Goal: Find specific page/section: Find specific page/section

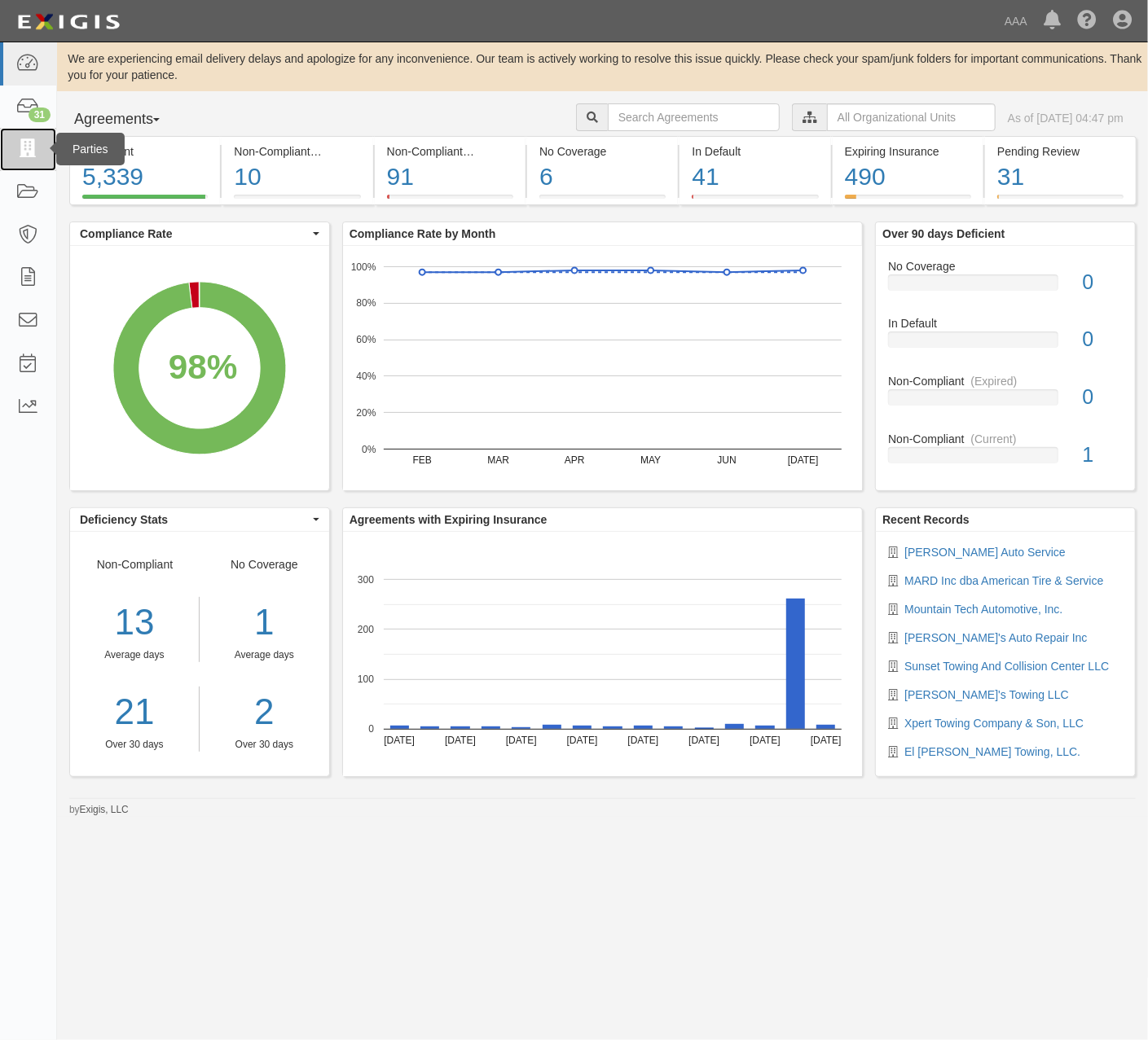
click at [14, 154] on link at bounding box center [27, 150] width 56 height 44
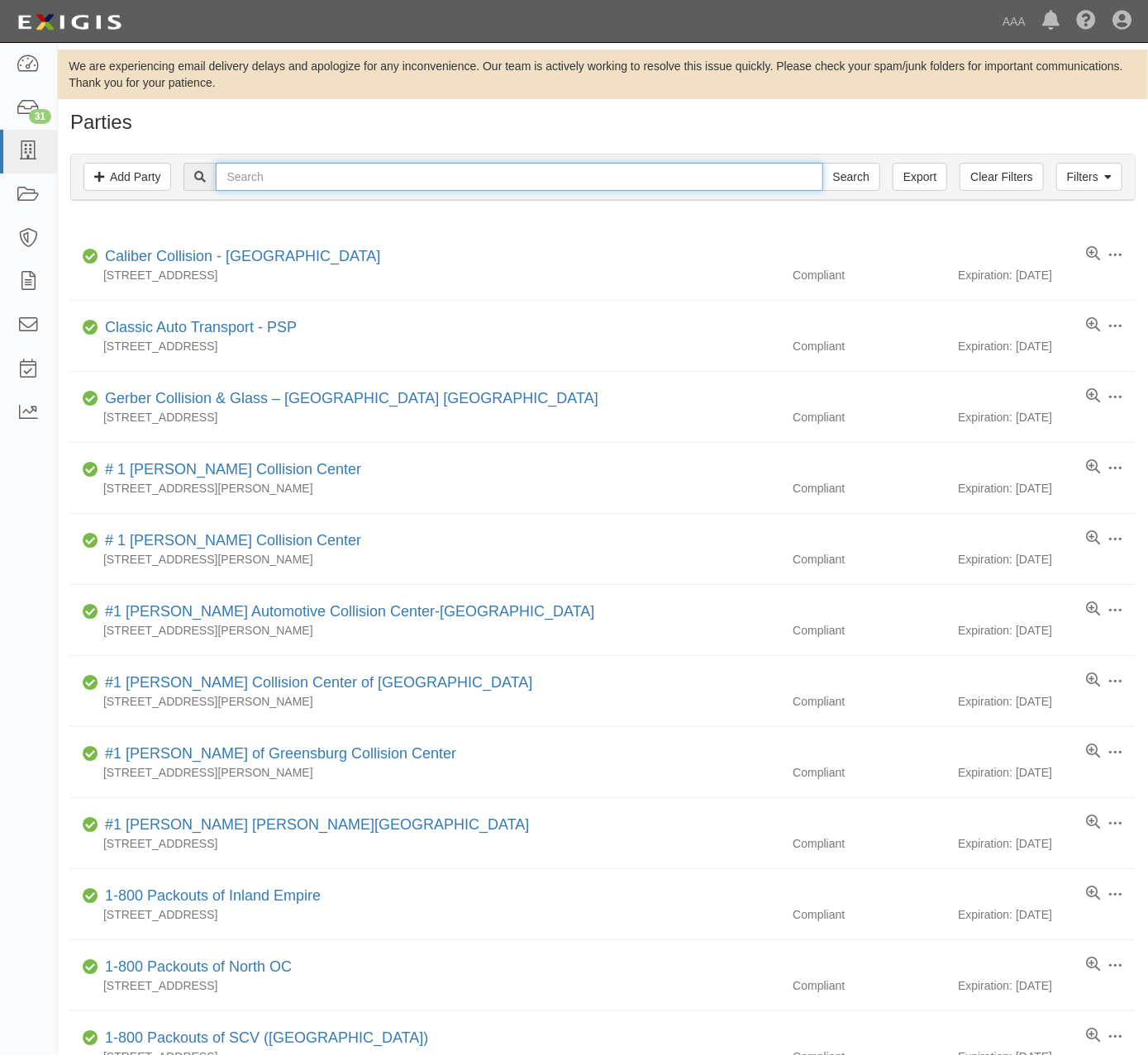
click at [428, 182] on input "text" at bounding box center [519, 176] width 606 height 28
type input "maskaki"
click at [822, 162] on input "Search" at bounding box center [851, 176] width 58 height 28
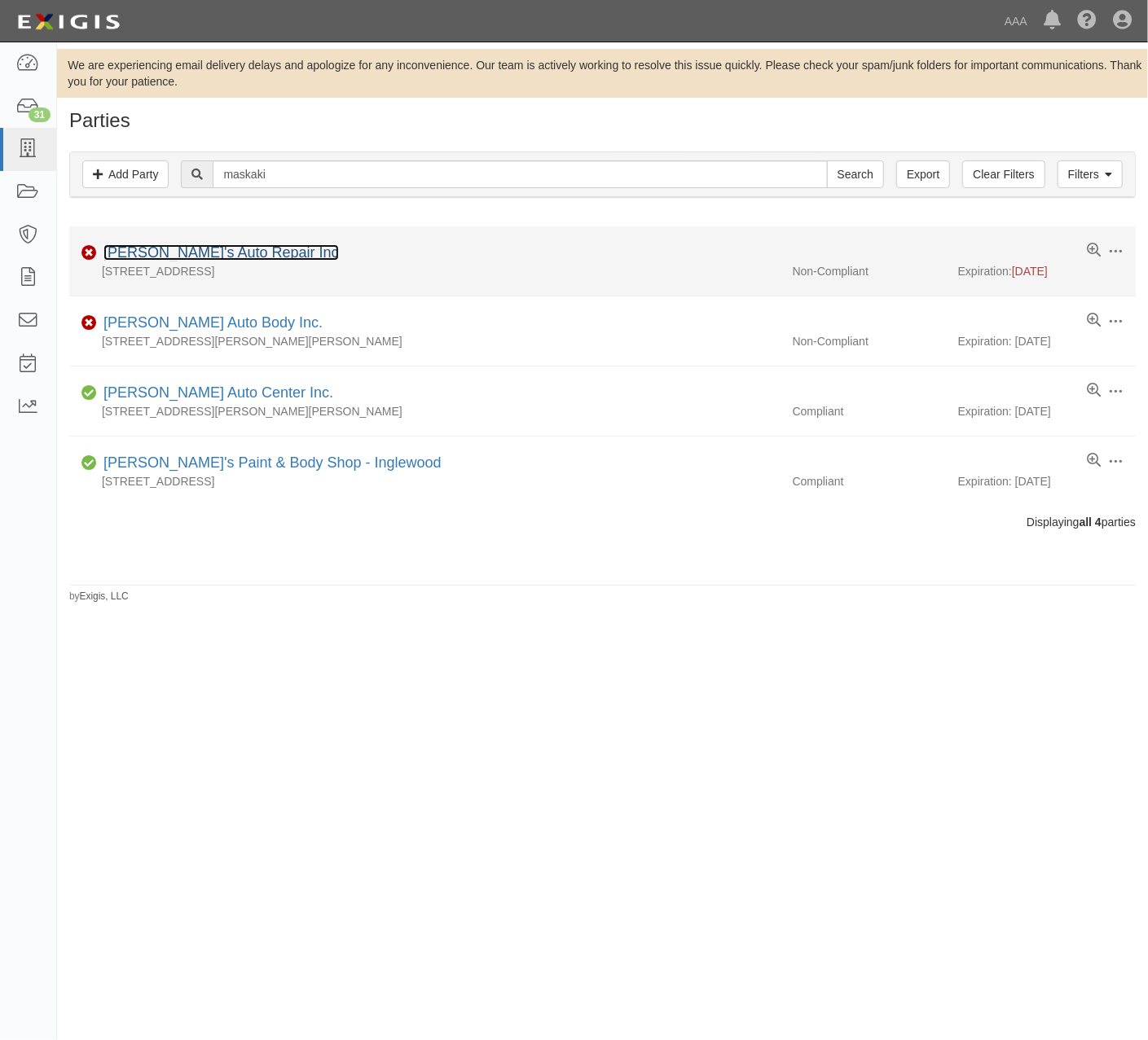
click at [167, 255] on link "[PERSON_NAME]'s Auto Repair Inc" at bounding box center [221, 252] width 236 height 16
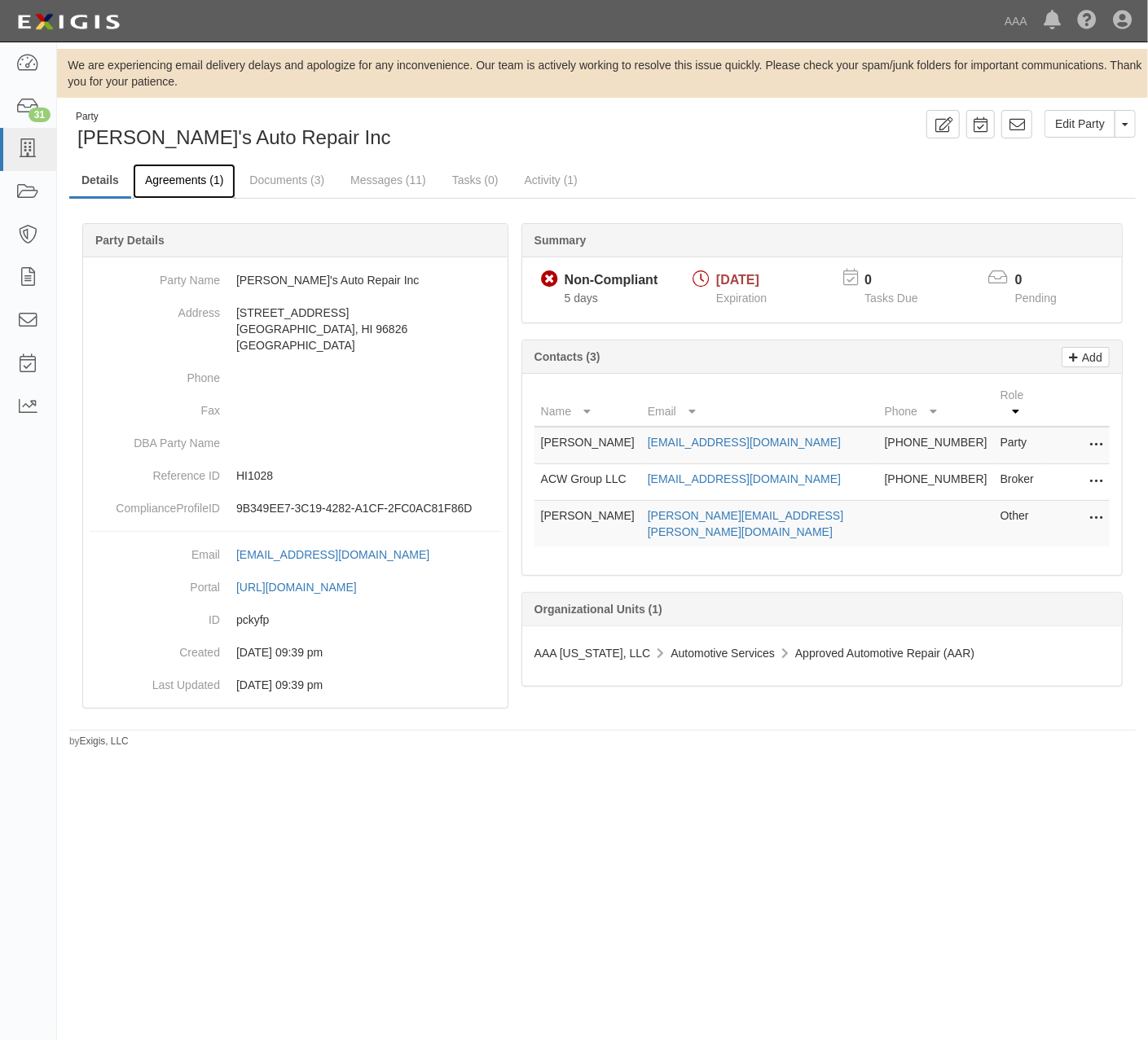
click at [174, 189] on link "Agreements (1)" at bounding box center [184, 181] width 102 height 35
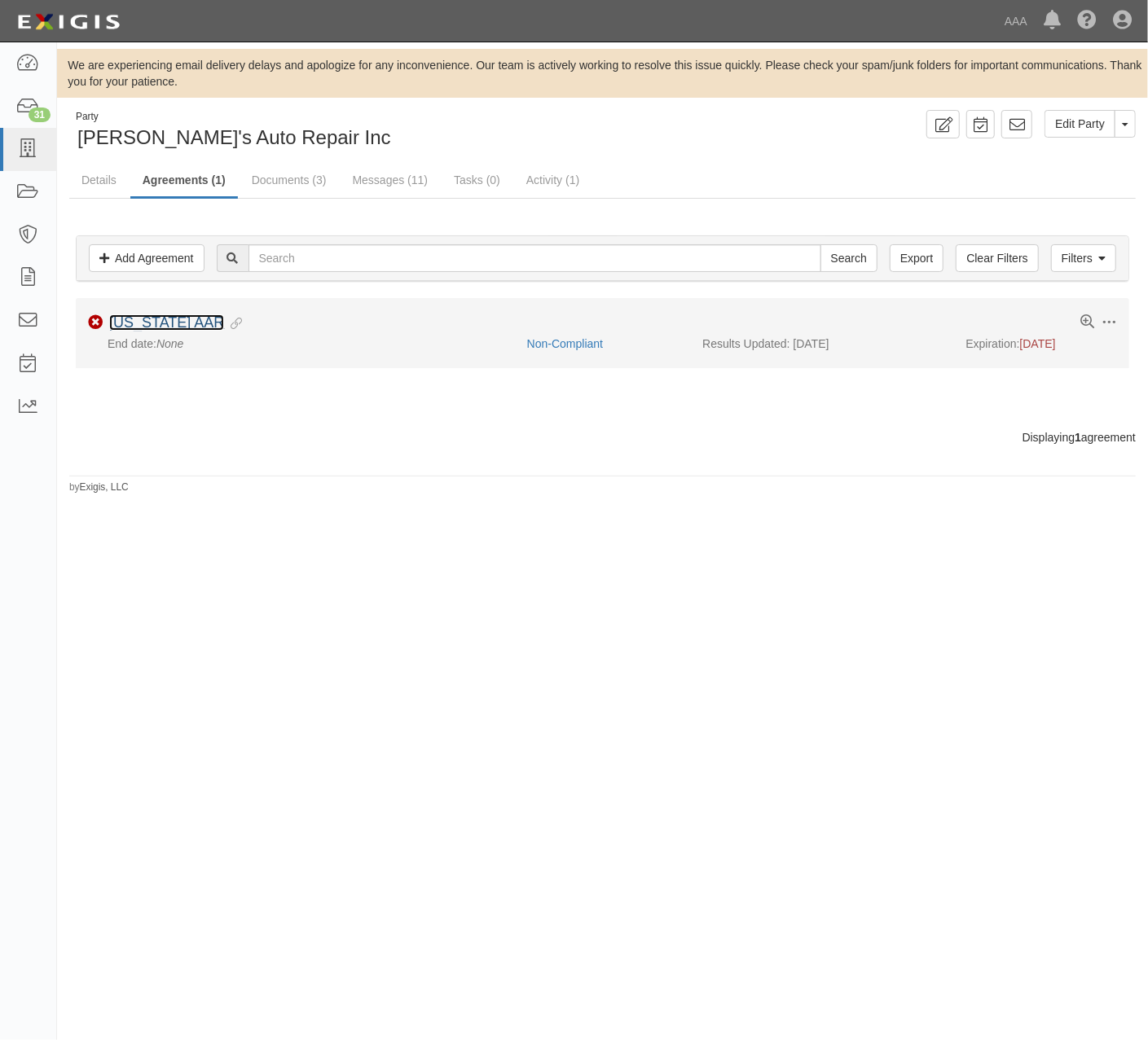
click at [135, 323] on link "[US_STATE] AAR" at bounding box center [166, 322] width 115 height 16
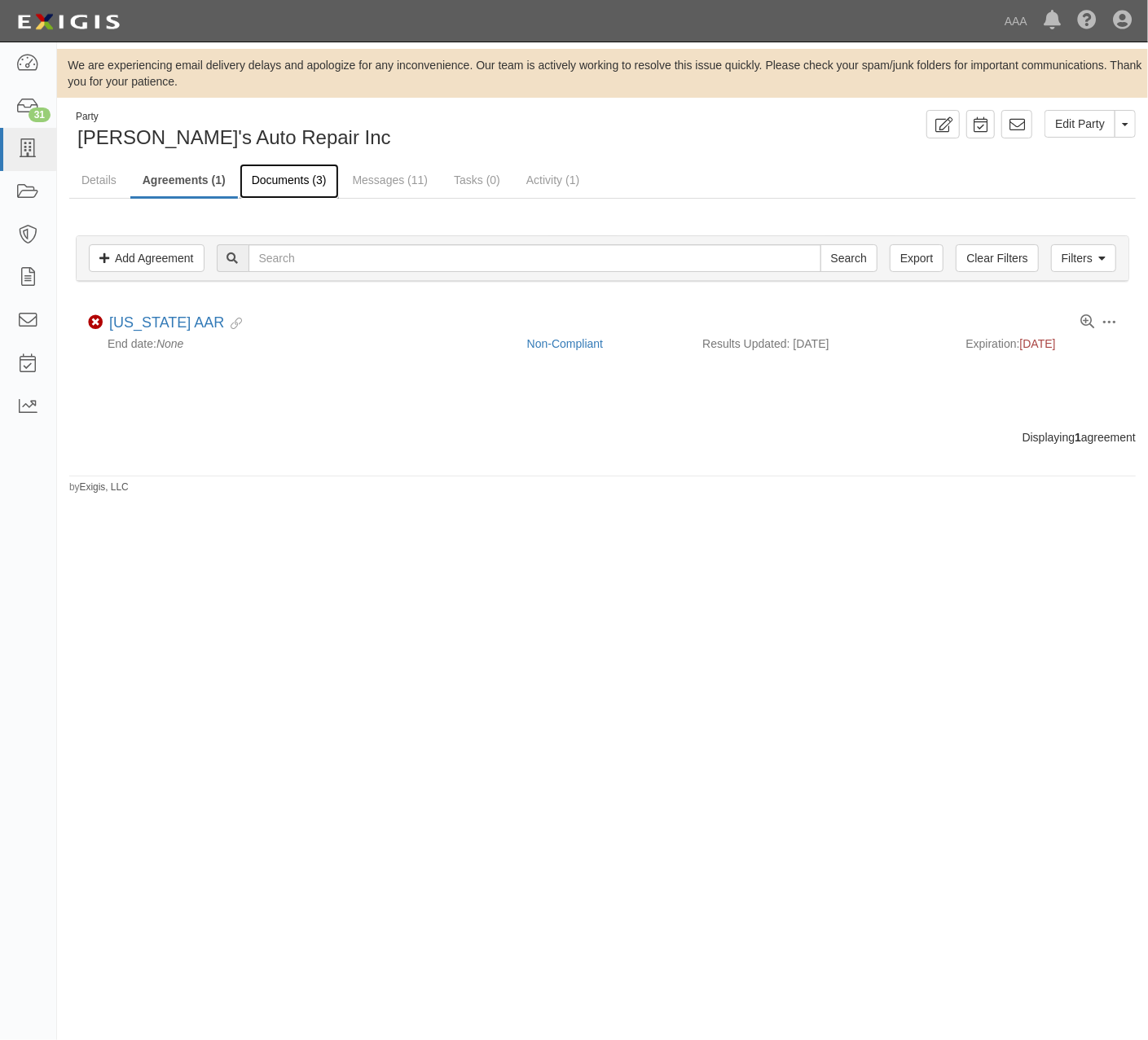
click at [277, 179] on link "Documents (3)" at bounding box center [289, 181] width 99 height 35
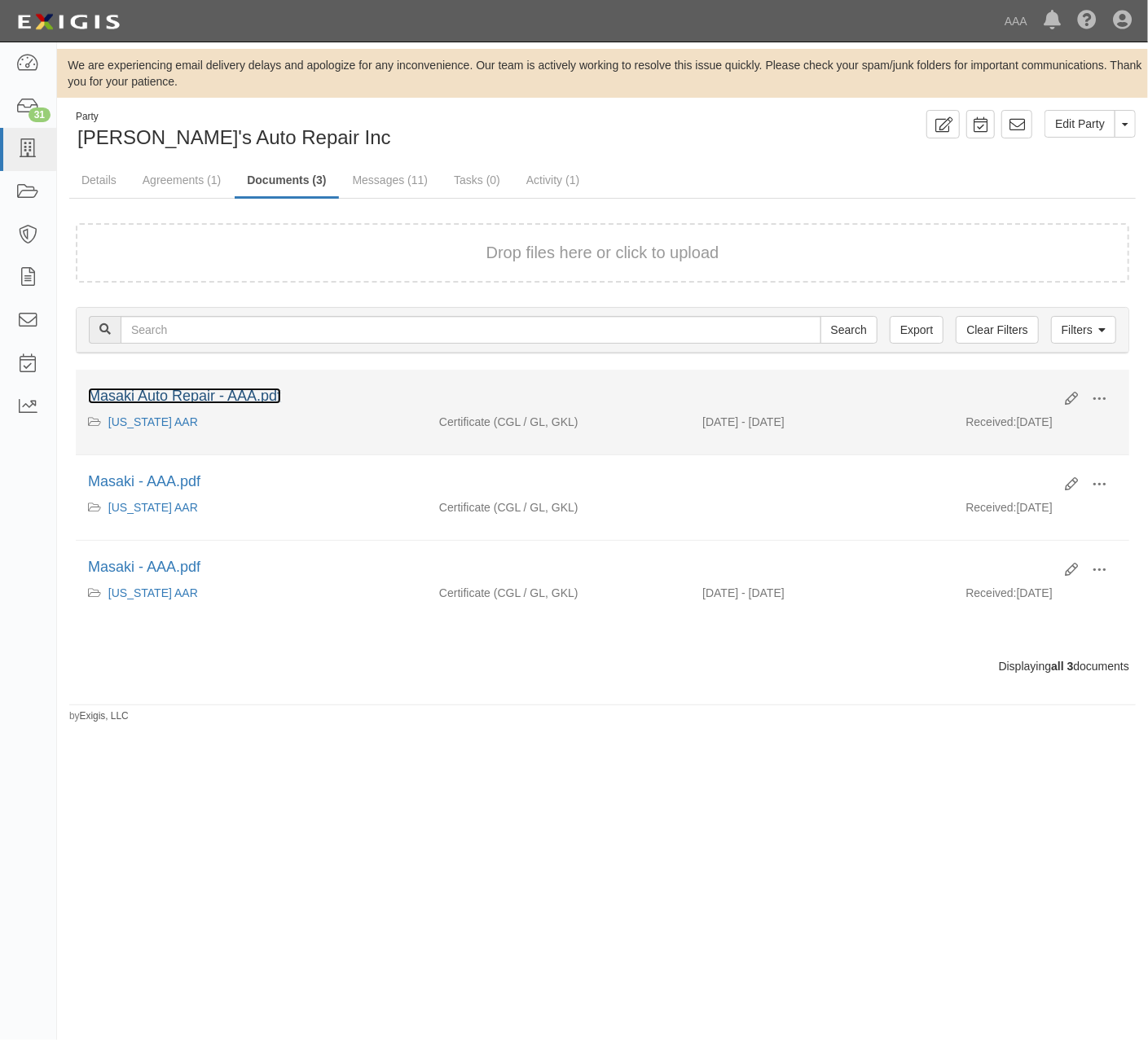
click at [244, 399] on link "Masaki Auto Repair - AAA.pdf" at bounding box center [185, 395] width 193 height 16
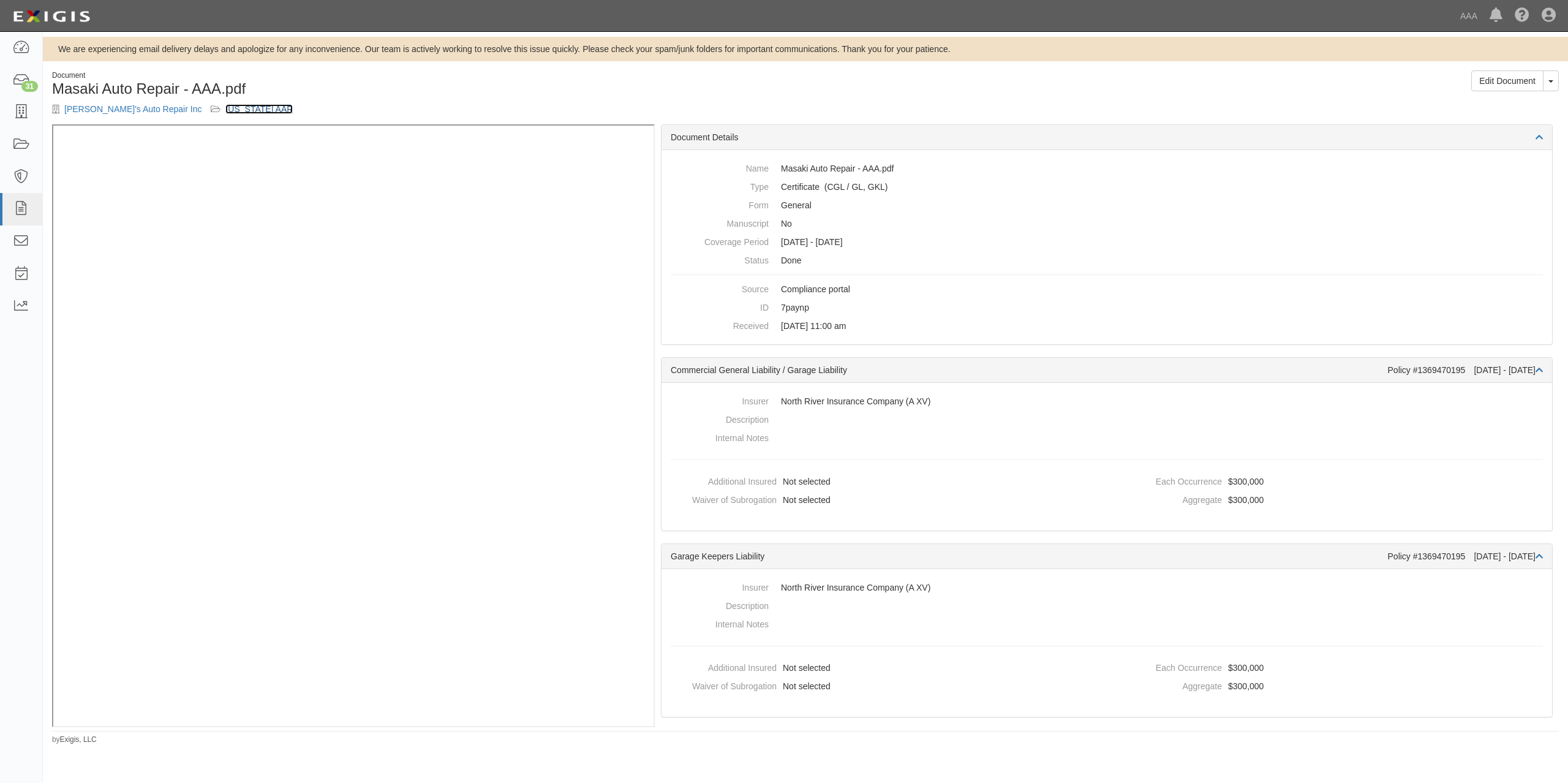
click at [226, 108] on link "[US_STATE] AAR" at bounding box center [259, 109] width 68 height 10
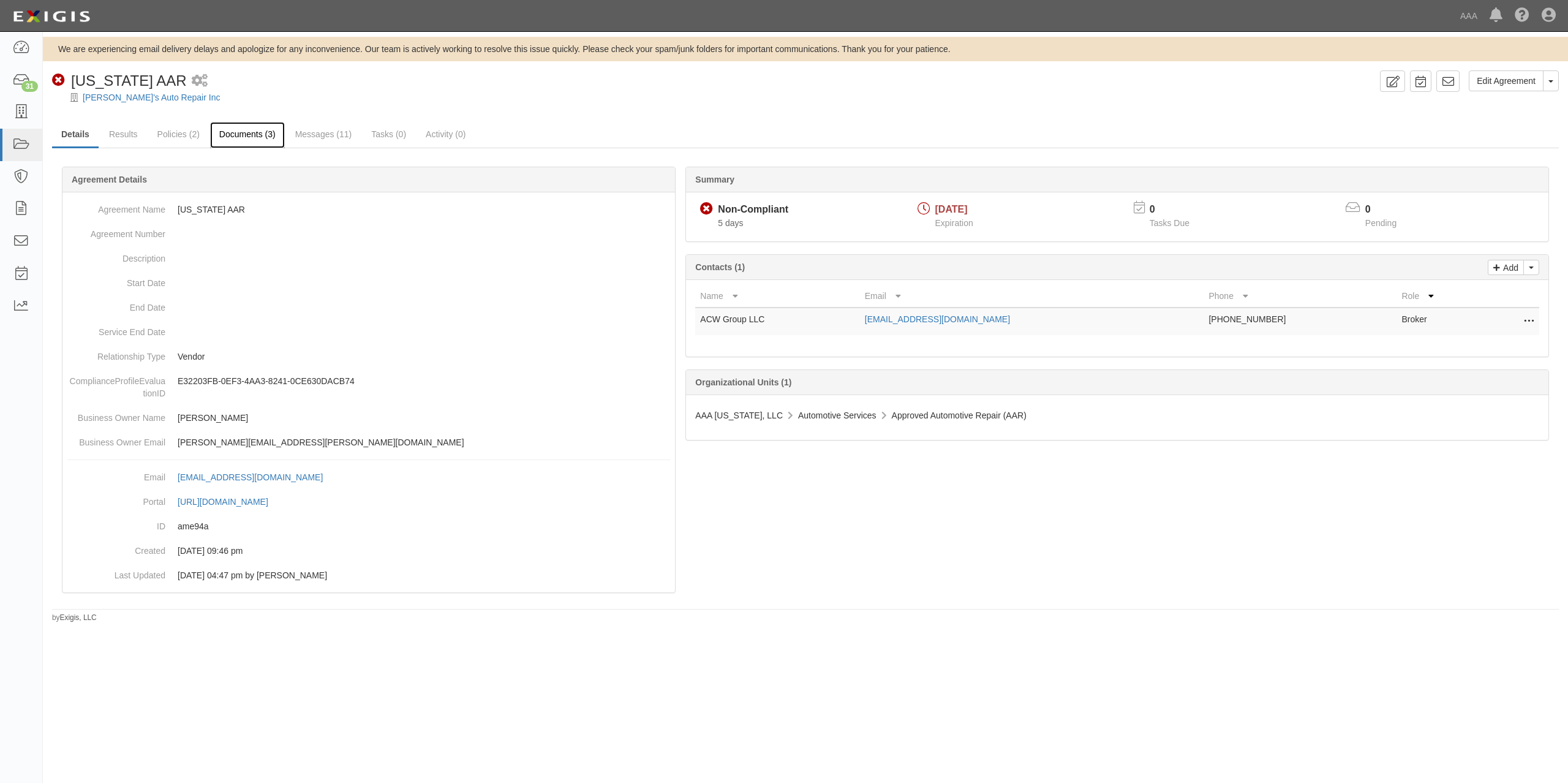
click at [260, 141] on link "Documents (3)" at bounding box center [247, 135] width 75 height 26
